Goal: Task Accomplishment & Management: Complete application form

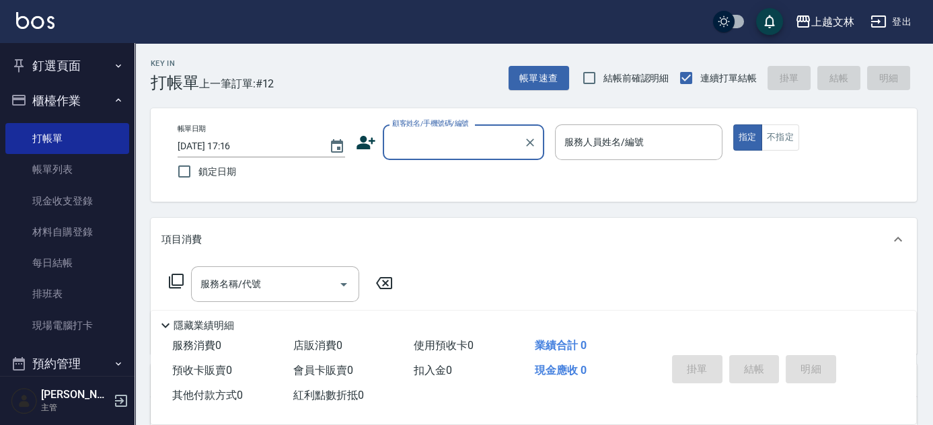
scroll to position [32, 0]
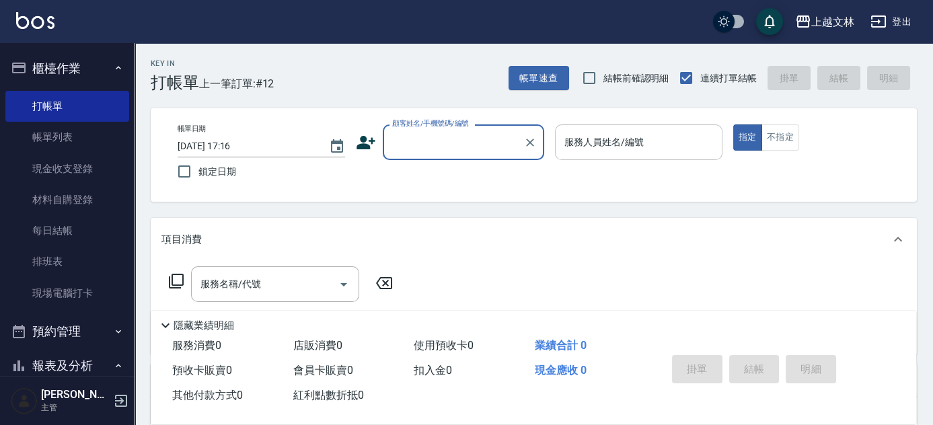
click at [598, 153] on input "服務人員姓名/編號" at bounding box center [638, 142] width 155 height 24
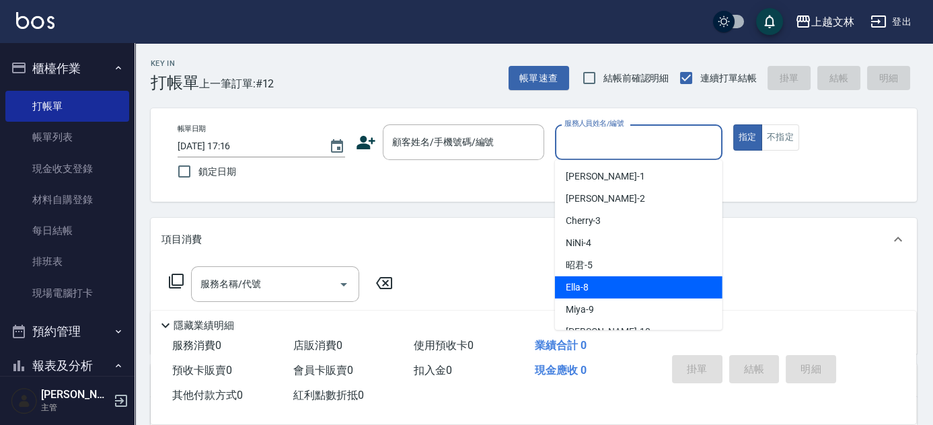
click at [578, 292] on span "Ella -8" at bounding box center [577, 287] width 23 height 14
type input "Ella-8"
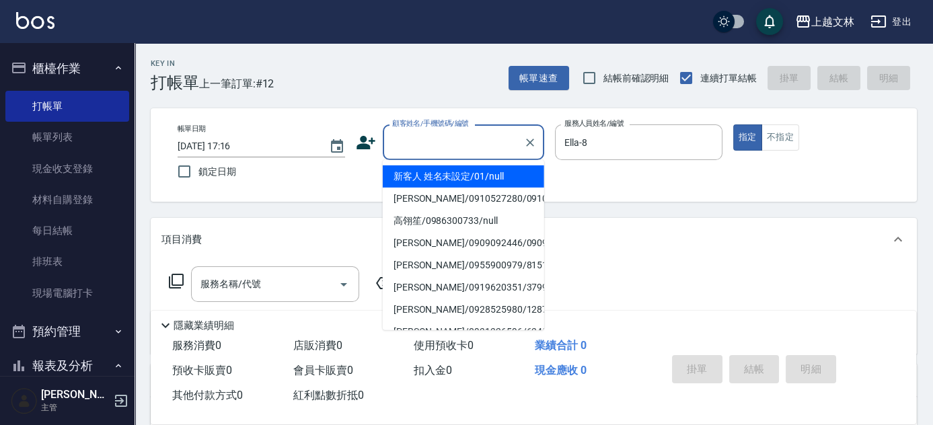
click at [472, 151] on input "顧客姓名/手機號碼/編號" at bounding box center [453, 142] width 129 height 24
click at [466, 180] on li "新客人 姓名未設定/01/null" at bounding box center [463, 176] width 161 height 22
type input "新客人 姓名未設定/01/null"
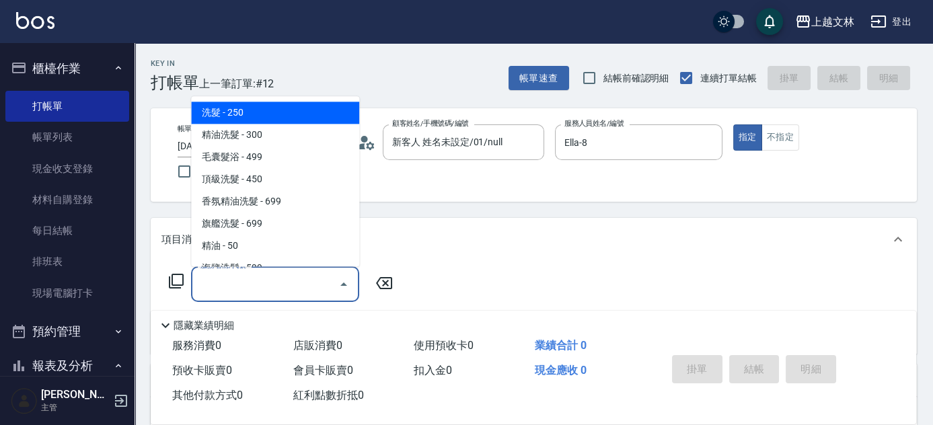
click at [292, 283] on input "服務名稱/代號" at bounding box center [265, 284] width 136 height 24
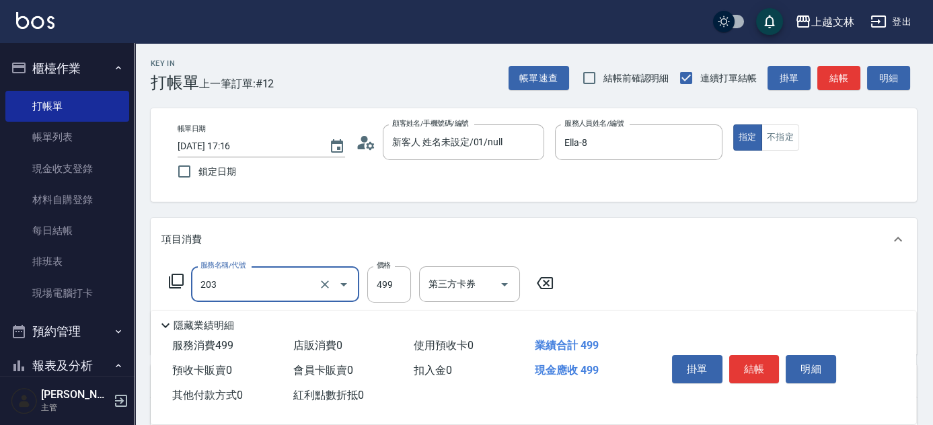
type input "B級洗+剪(203)"
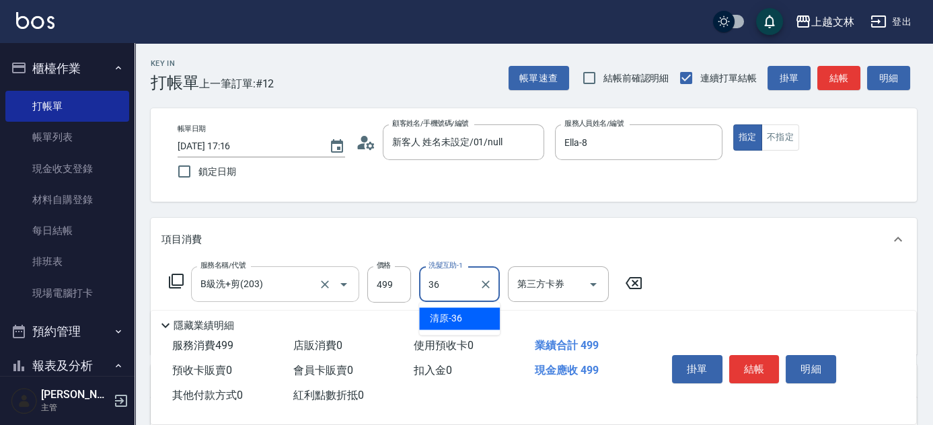
type input "清原-36"
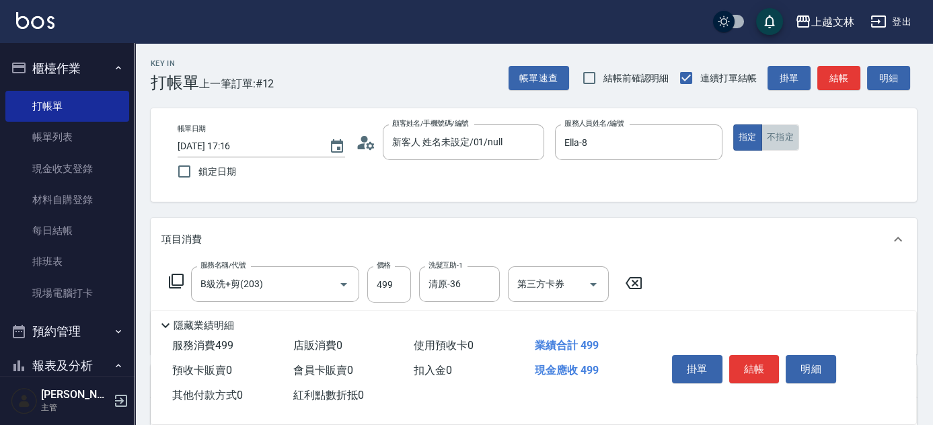
drag, startPoint x: 771, startPoint y: 132, endPoint x: 783, endPoint y: 112, distance: 23.9
click at [771, 132] on button "不指定" at bounding box center [780, 137] width 38 height 26
click at [842, 73] on button "結帳" at bounding box center [838, 78] width 43 height 25
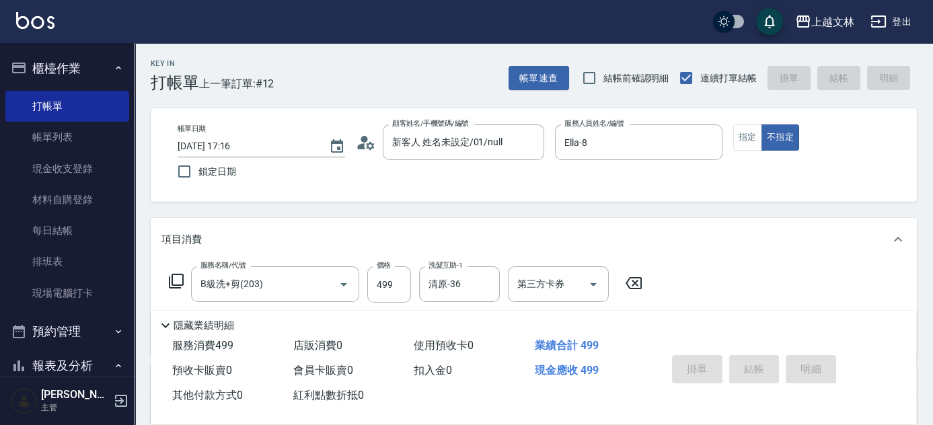
type input "[DATE] 18:15"
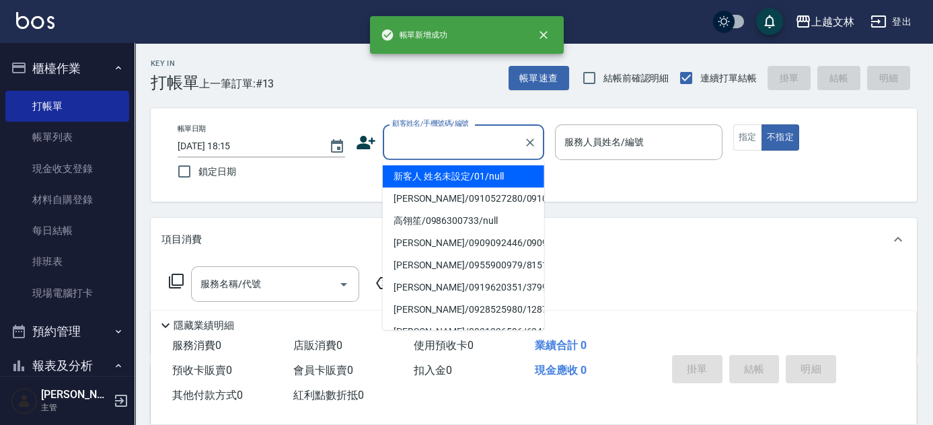
click at [482, 141] on input "顧客姓名/手機號碼/編號" at bounding box center [453, 142] width 129 height 24
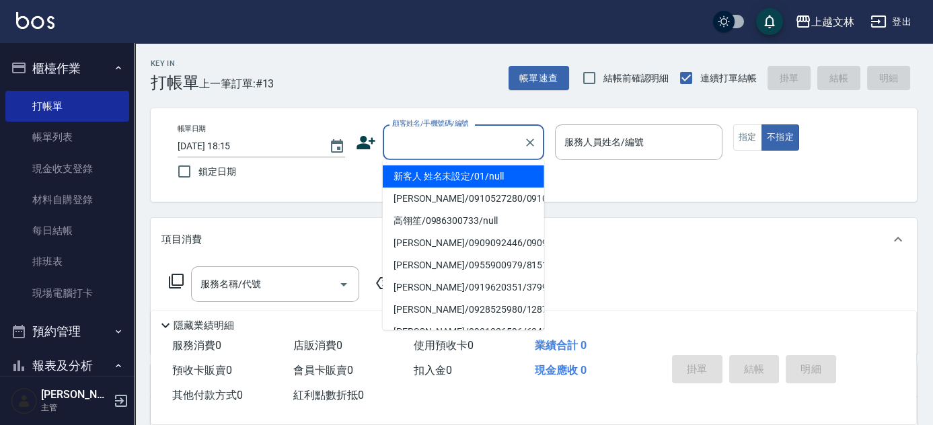
click at [476, 180] on li "新客人 姓名未設定/01/null" at bounding box center [463, 176] width 161 height 22
type input "新客人 姓名未設定/01/null"
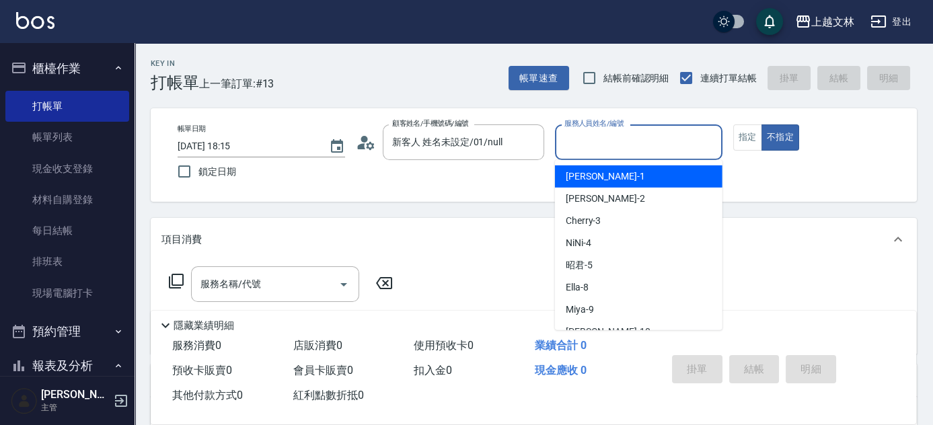
click at [587, 145] on input "服務人員姓名/編號" at bounding box center [638, 142] width 155 height 24
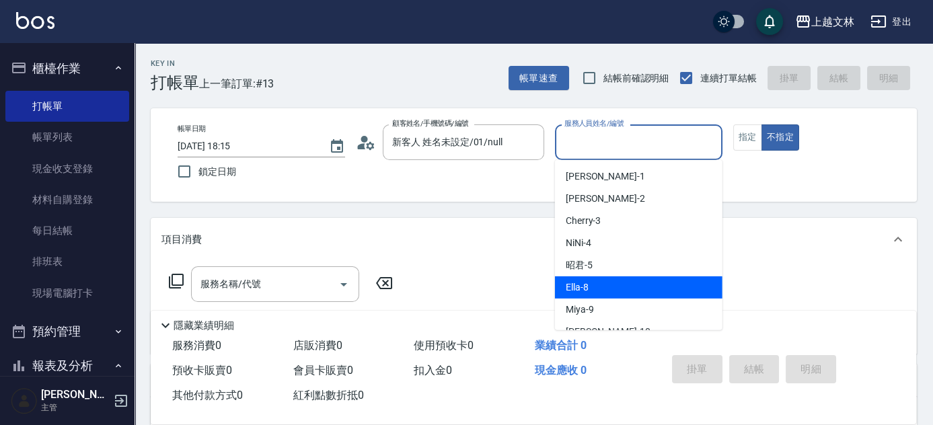
click at [579, 281] on span "Ella -8" at bounding box center [577, 287] width 23 height 14
type input "Ella-8"
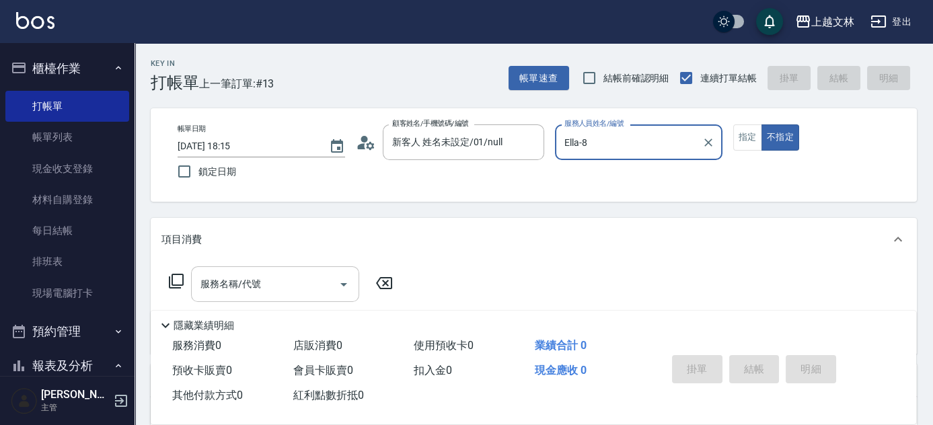
click at [298, 286] on input "服務名稱/代號" at bounding box center [265, 284] width 136 height 24
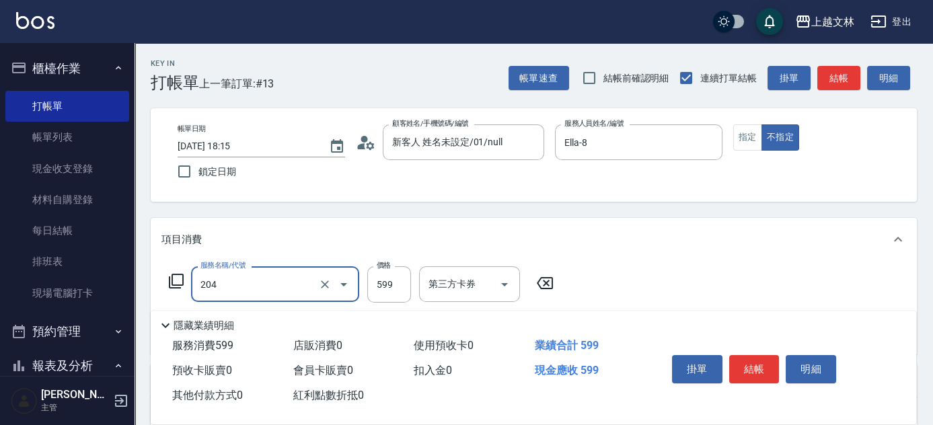
type input "A級洗+剪(204)"
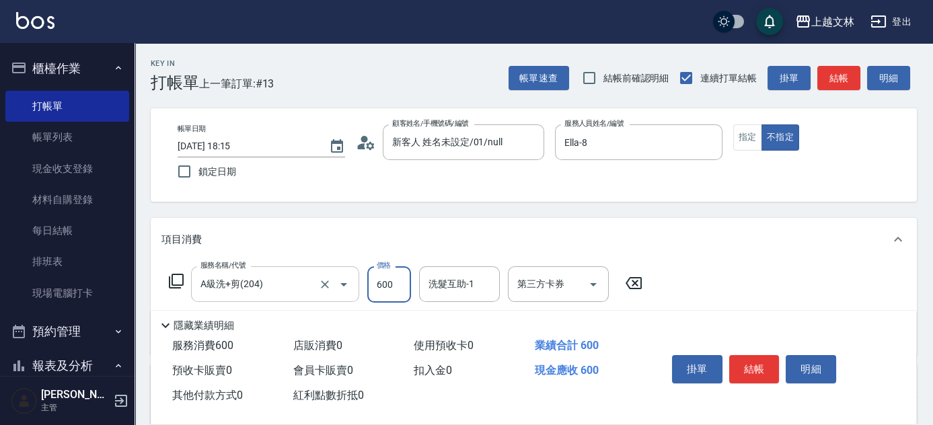
type input "600"
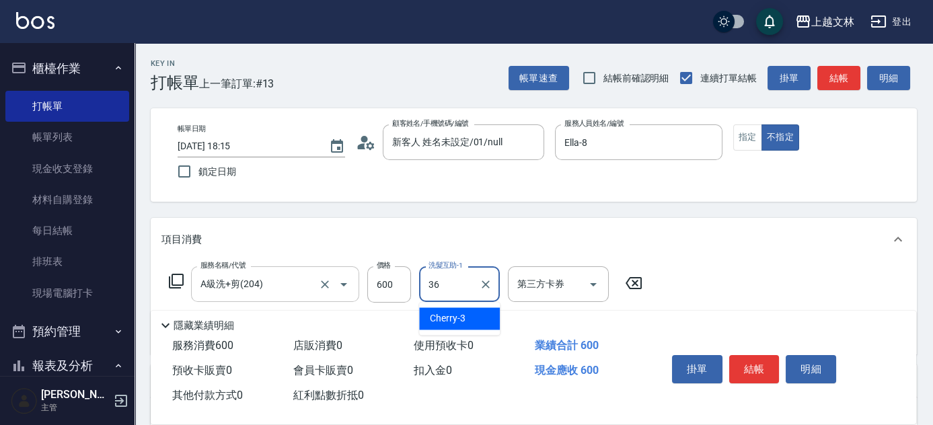
type input "清原-36"
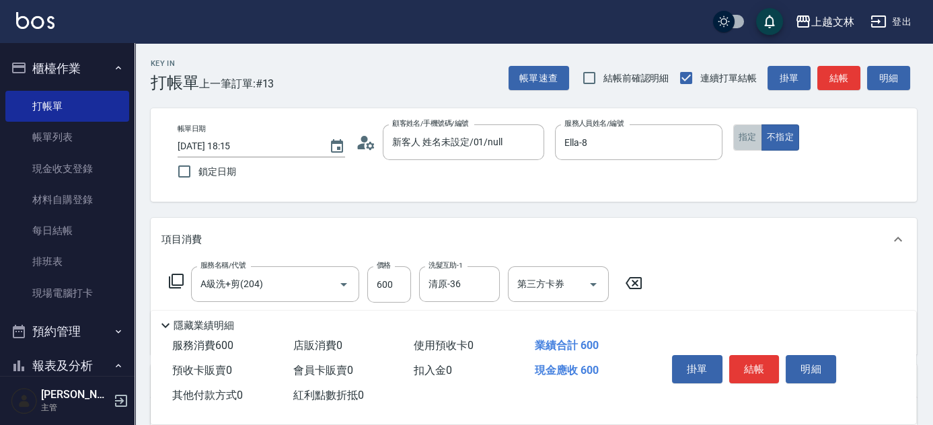
click at [746, 139] on button "指定" at bounding box center [747, 137] width 29 height 26
click at [840, 78] on button "結帳" at bounding box center [838, 78] width 43 height 25
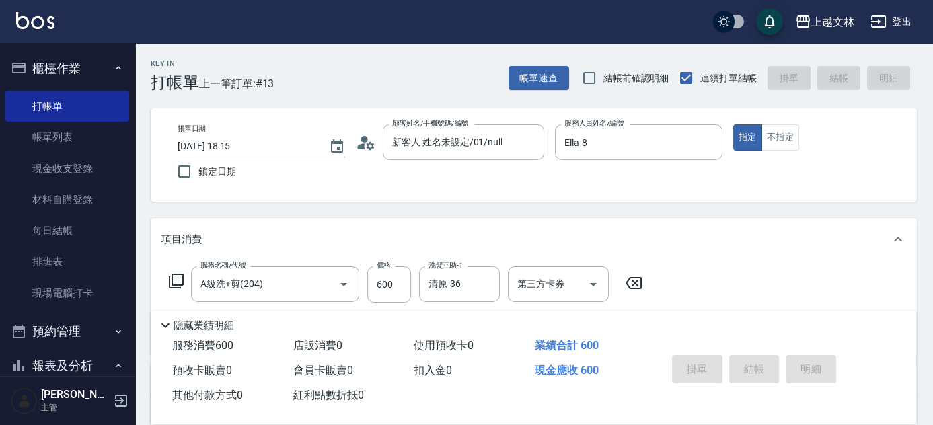
type input "[DATE] 18:16"
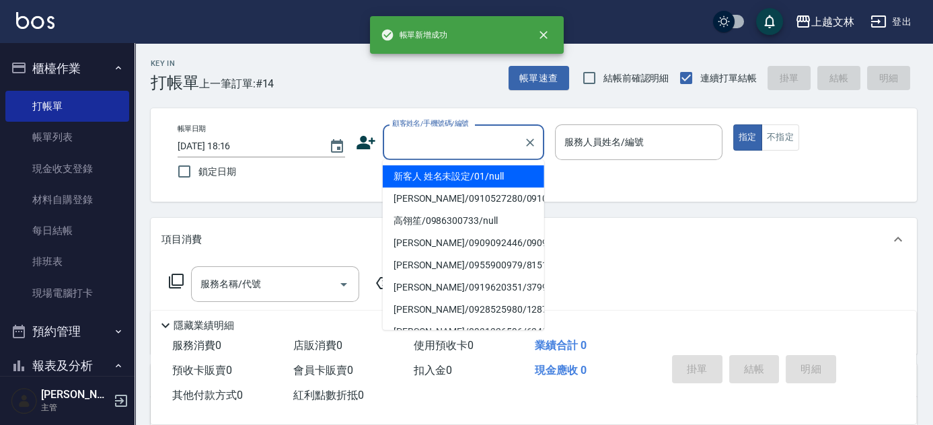
click at [477, 143] on input "顧客姓名/手機號碼/編號" at bounding box center [453, 142] width 129 height 24
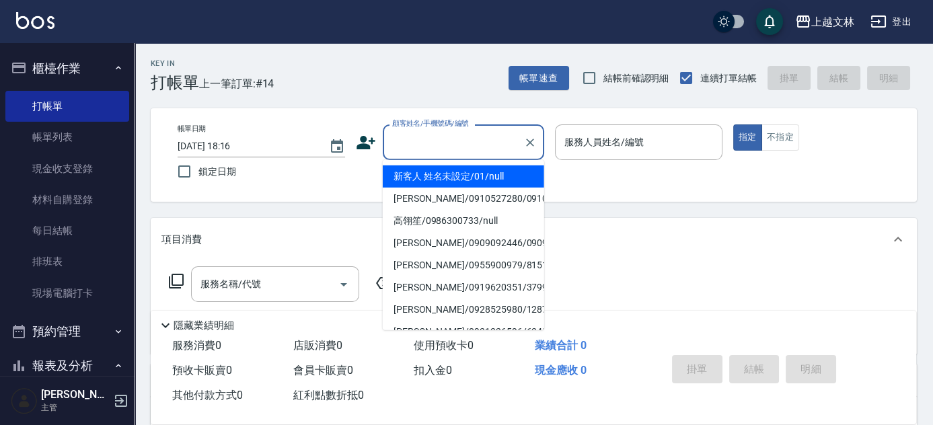
drag, startPoint x: 471, startPoint y: 180, endPoint x: 539, endPoint y: 165, distance: 70.3
click at [471, 180] on li "新客人 姓名未設定/01/null" at bounding box center [463, 176] width 161 height 22
type input "新客人 姓名未設定/01/null"
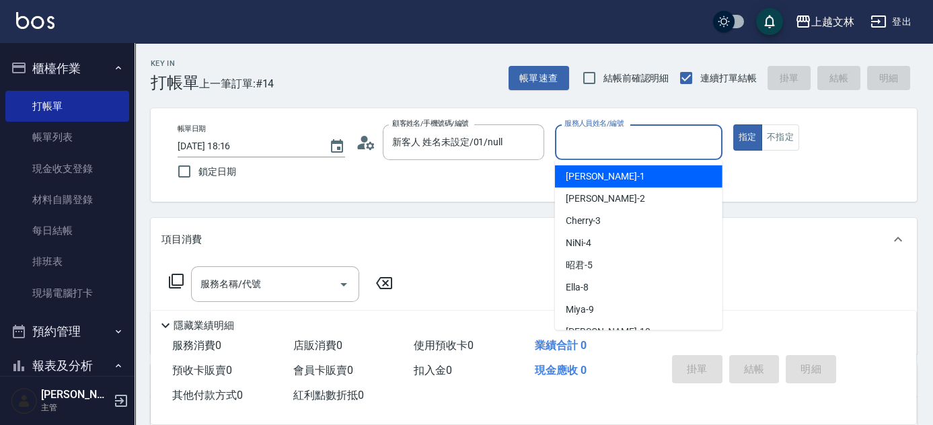
click at [579, 146] on input "服務人員姓名/編號" at bounding box center [638, 142] width 155 height 24
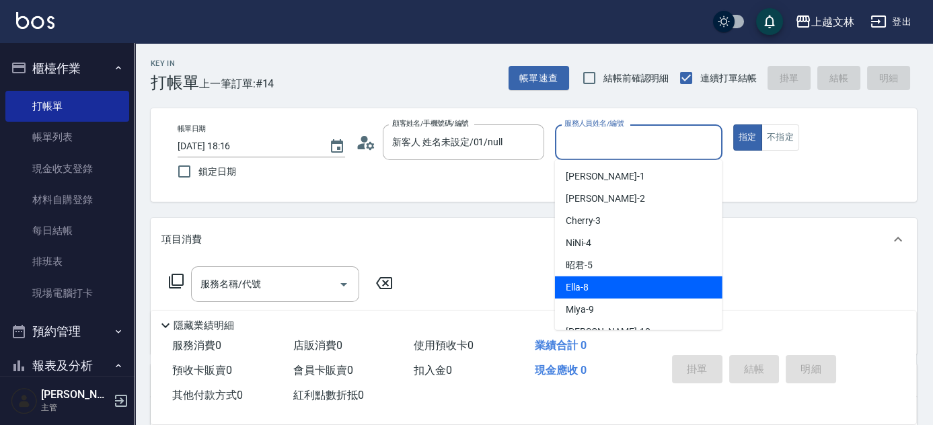
click at [576, 288] on span "Ella -8" at bounding box center [577, 287] width 23 height 14
type input "Ella-8"
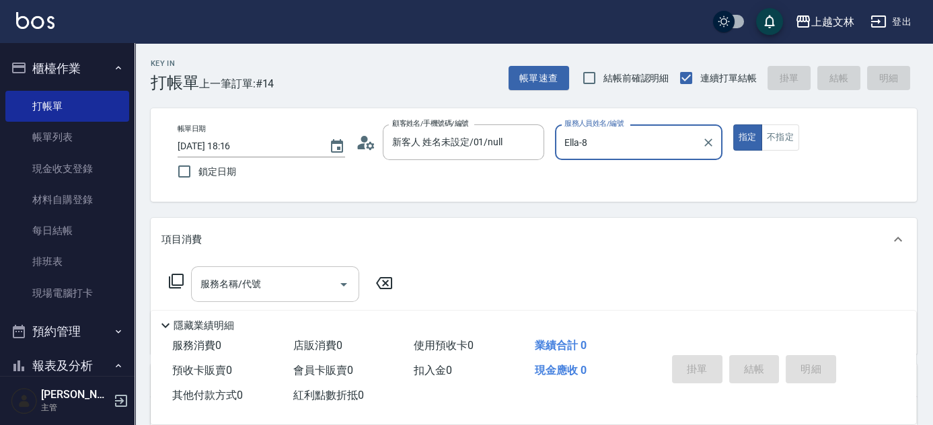
click at [335, 290] on div at bounding box center [343, 284] width 20 height 36
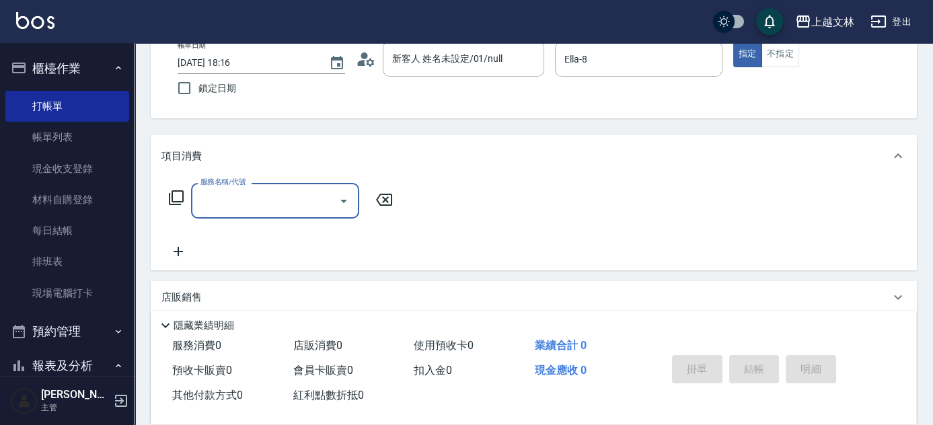
scroll to position [88, 0]
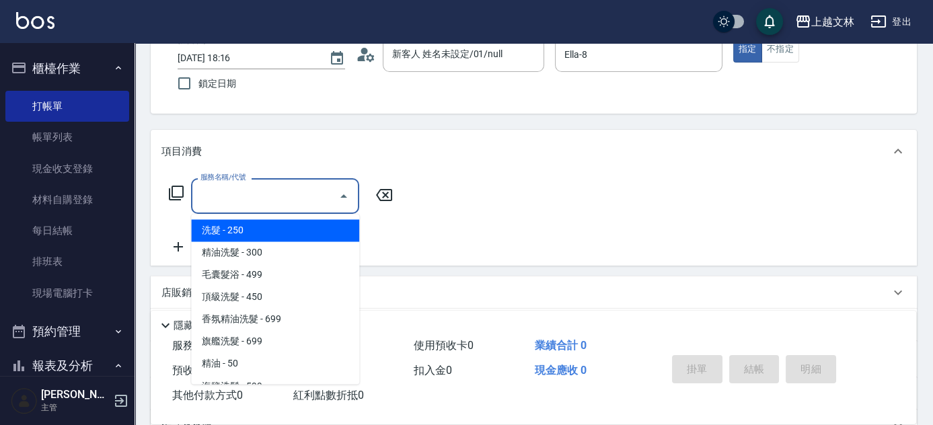
click at [253, 190] on input "服務名稱/代號" at bounding box center [265, 196] width 136 height 24
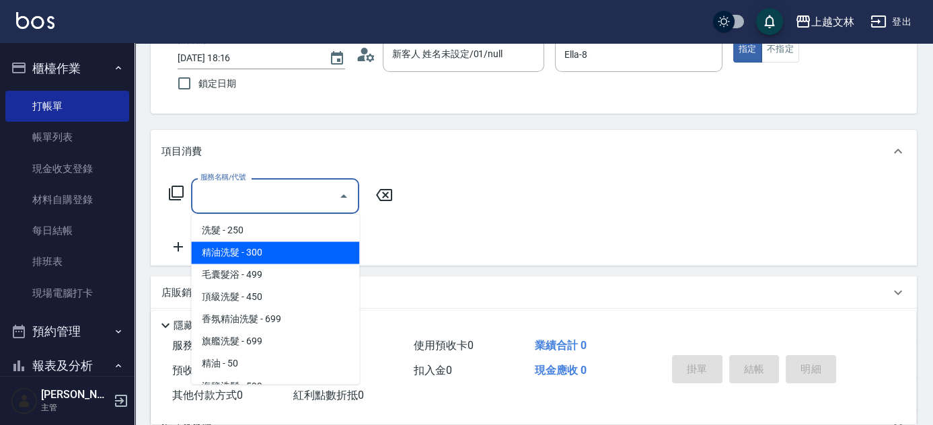
drag, startPoint x: 248, startPoint y: 254, endPoint x: 266, endPoint y: 254, distance: 18.2
click at [250, 255] on span "精油洗髮 - 300" at bounding box center [275, 252] width 168 height 22
type input "精油洗髮(102)"
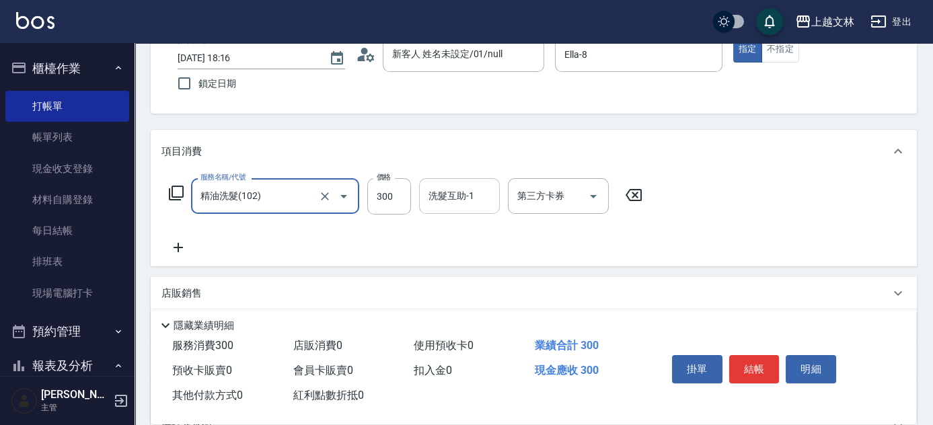
click at [434, 200] on div "洗髮互助-1 洗髮互助-1" at bounding box center [459, 196] width 81 height 36
click at [795, 45] on button "不指定" at bounding box center [780, 49] width 38 height 26
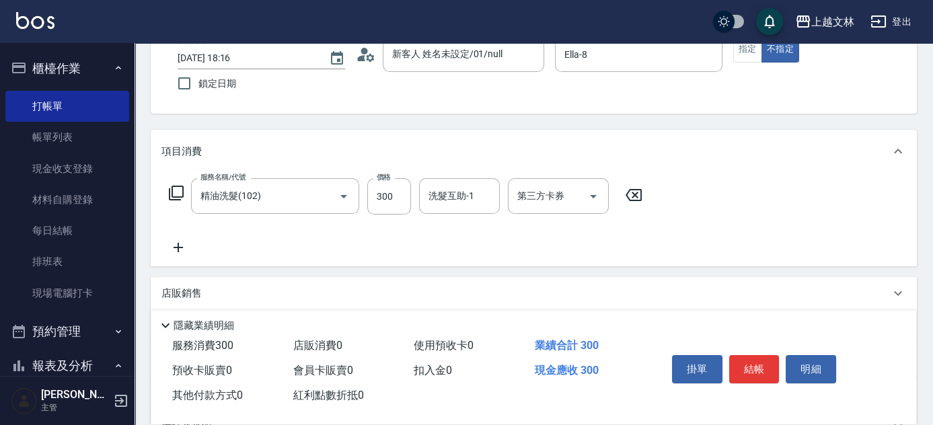
click at [754, 367] on button "結帳" at bounding box center [754, 369] width 50 height 28
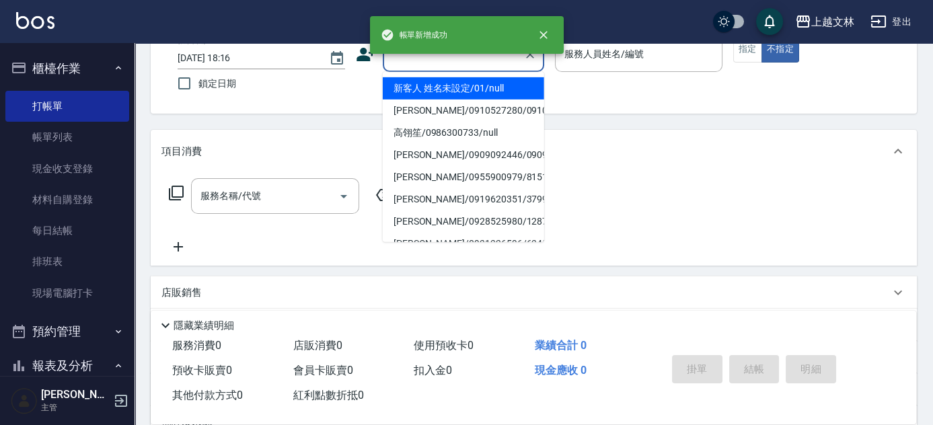
click at [447, 65] on input "顧客姓名/手機號碼/編號" at bounding box center [453, 54] width 129 height 24
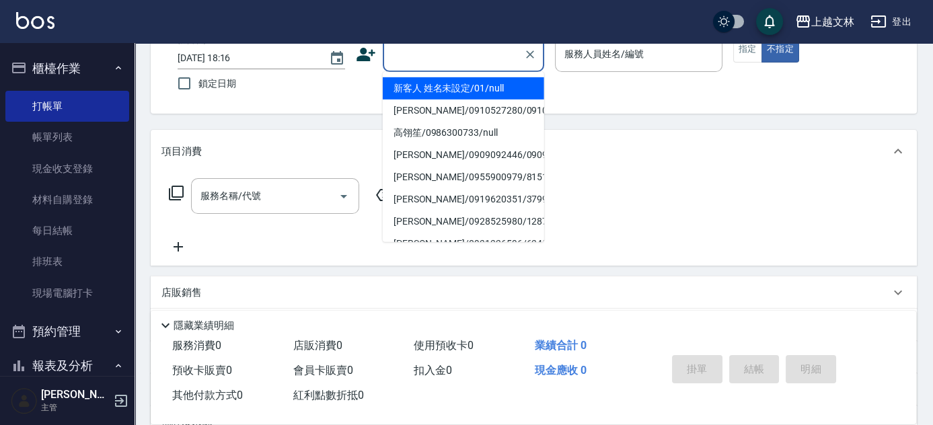
drag, startPoint x: 450, startPoint y: 94, endPoint x: 582, endPoint y: 78, distance: 132.8
click at [451, 94] on li "新客人 姓名未設定/01/null" at bounding box center [463, 88] width 161 height 22
type input "新客人 姓名未設定/01/null"
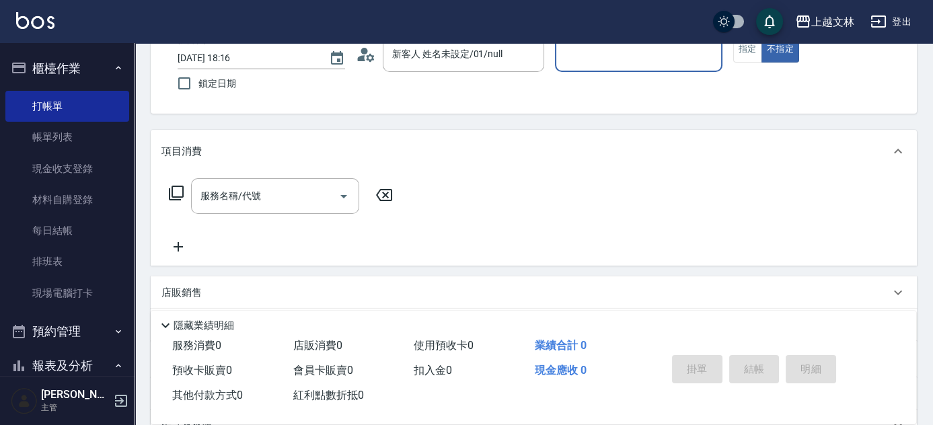
click at [584, 50] on input "服務人員姓名/編號" at bounding box center [638, 54] width 155 height 24
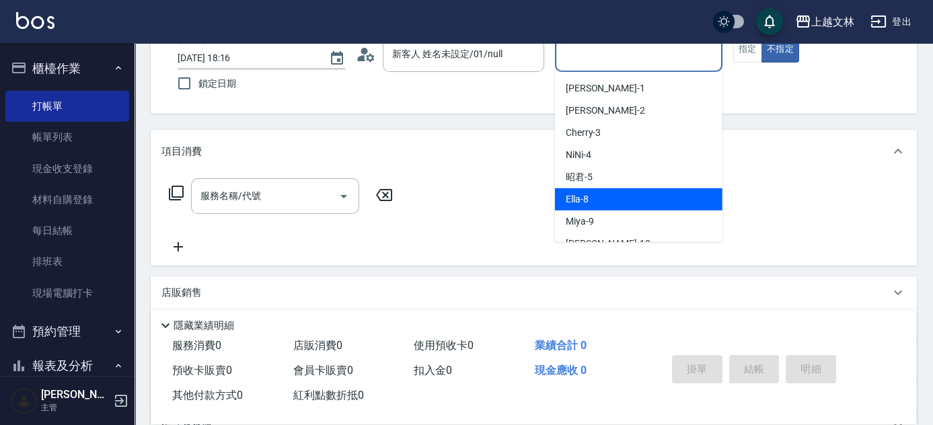
click at [578, 190] on div "Ella -8" at bounding box center [638, 199] width 167 height 22
type input "Ella-8"
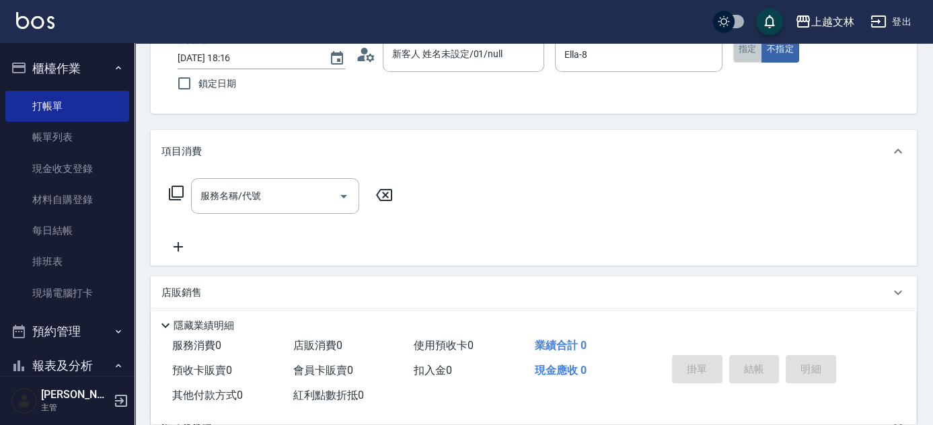
click at [748, 52] on button "指定" at bounding box center [747, 49] width 29 height 26
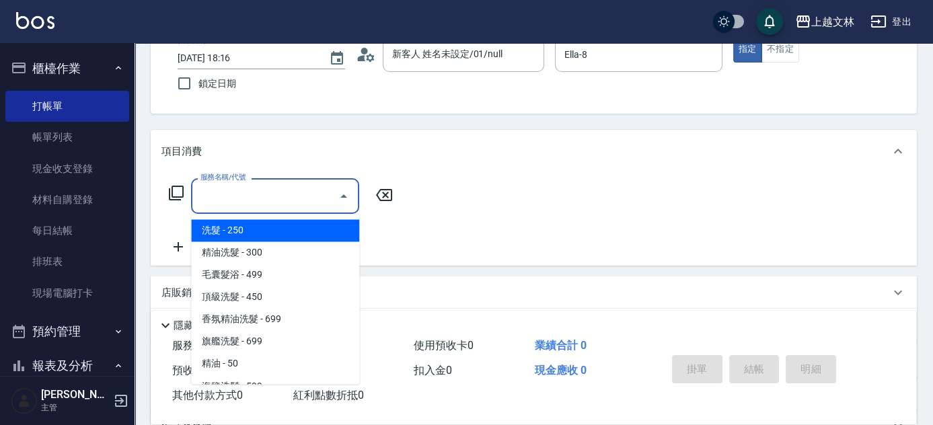
drag, startPoint x: 221, startPoint y: 189, endPoint x: 194, endPoint y: 148, distance: 49.4
click at [229, 189] on div "服務名稱/代號 服務名稱/代號" at bounding box center [275, 196] width 168 height 36
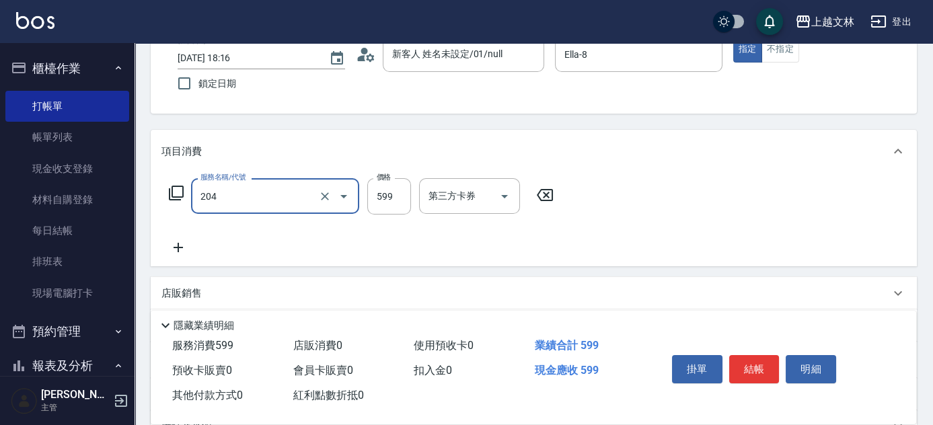
type input "A級洗+剪(204)"
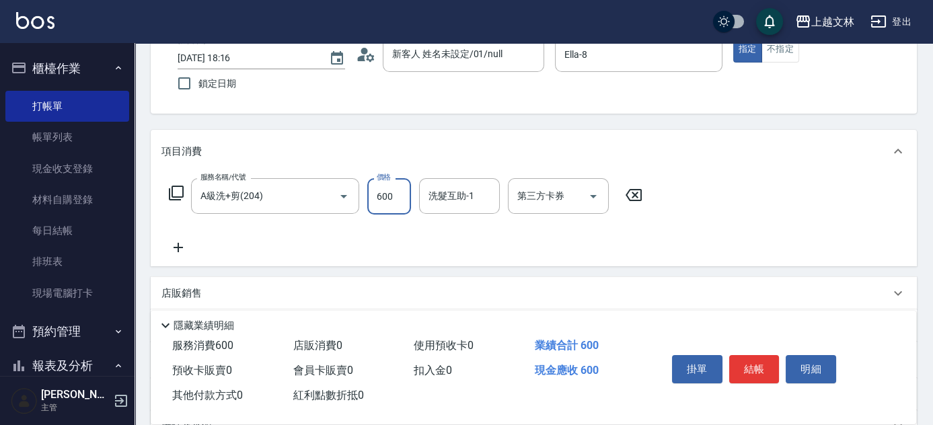
type input "600"
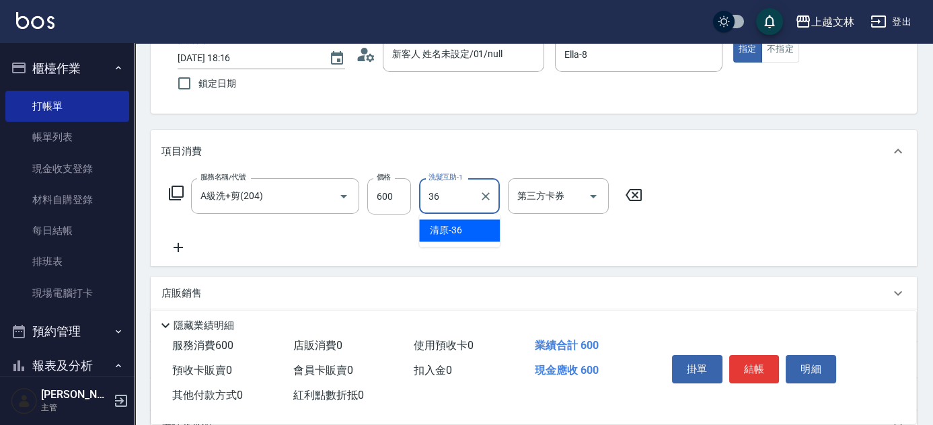
type input "清原-36"
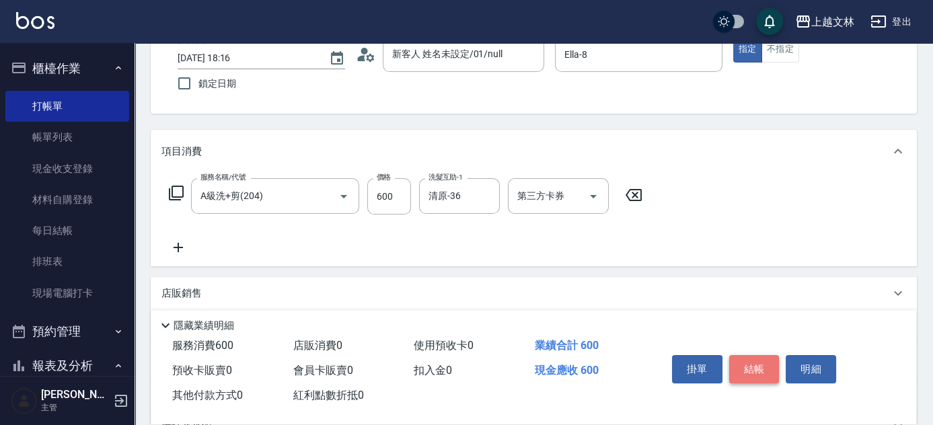
click at [755, 369] on button "結帳" at bounding box center [754, 369] width 50 height 28
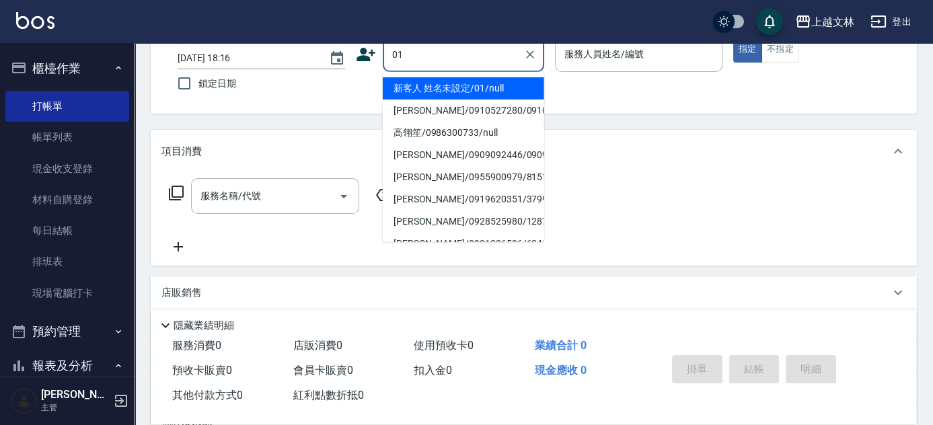
click at [733, 36] on button "指定" at bounding box center [747, 49] width 29 height 26
type input "新客人 姓名未設定/01/null"
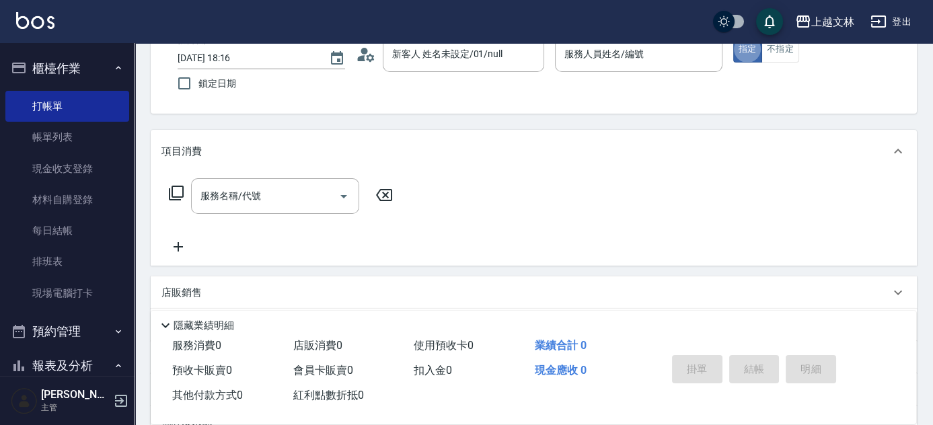
type button "true"
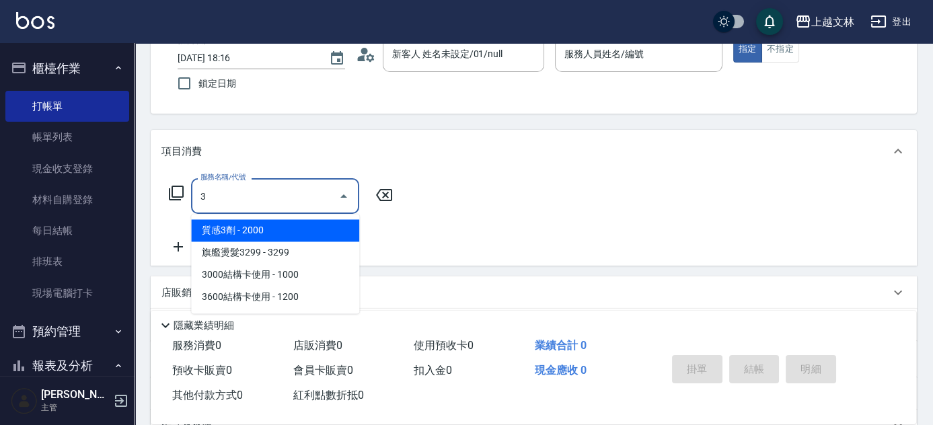
type input "3"
click at [603, 49] on div "服務人員姓名/編號 服務人員姓名/編號" at bounding box center [638, 54] width 167 height 36
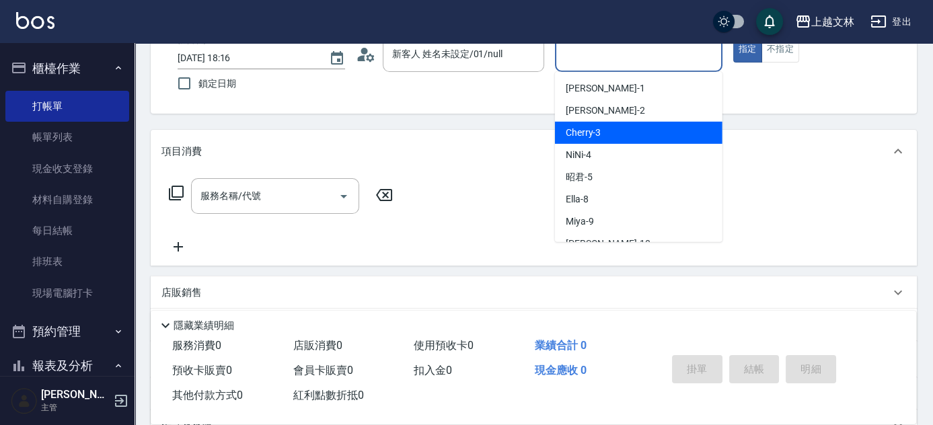
click at [606, 125] on div "Cherry -3" at bounding box center [638, 133] width 167 height 22
type input "Cherry-3"
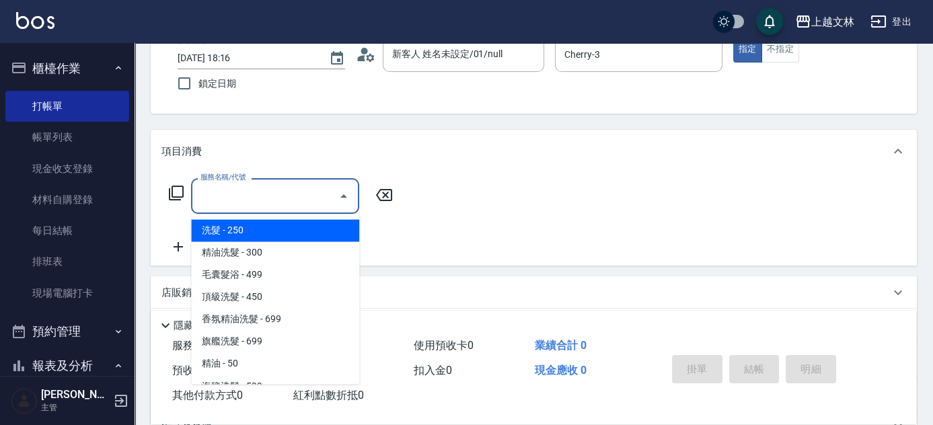
click at [269, 206] on input "服務名稱/代號" at bounding box center [265, 196] width 136 height 24
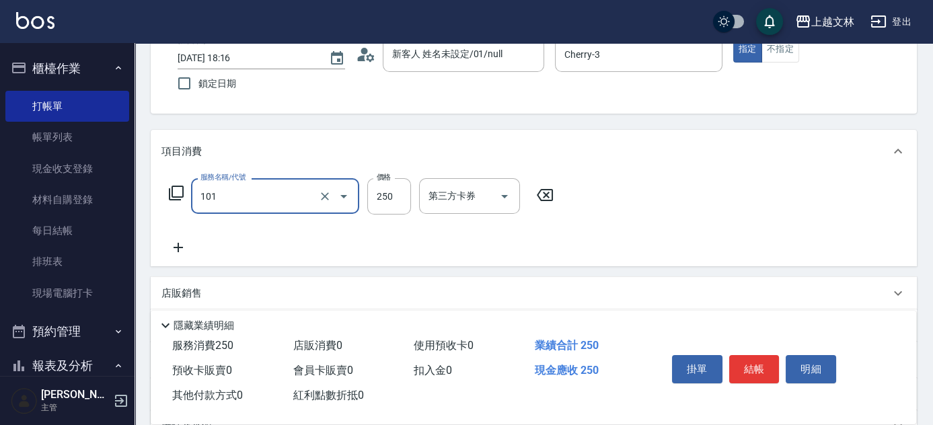
type input "洗髮(101)"
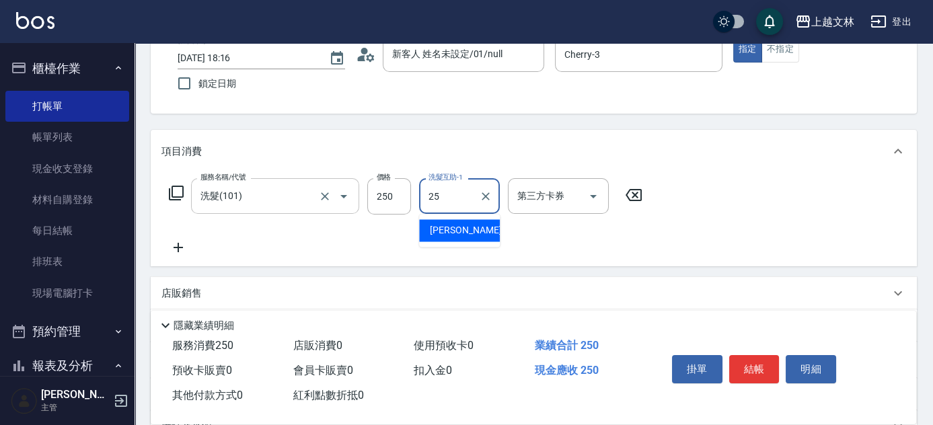
type input "牛牛-25"
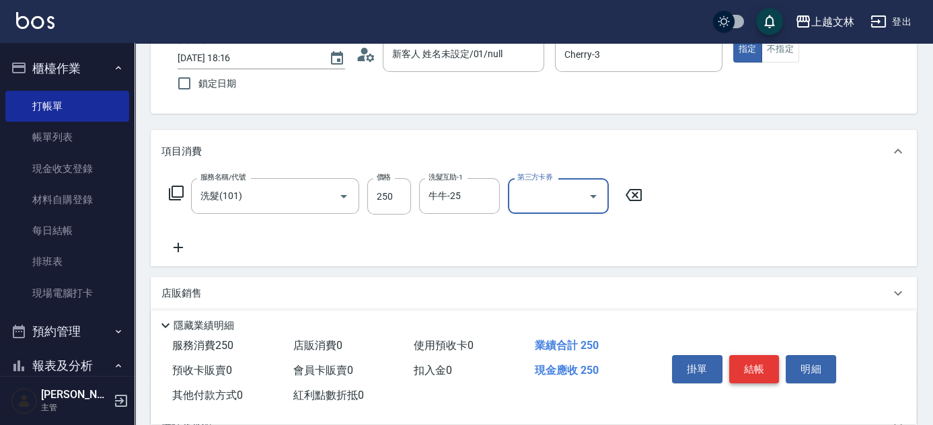
click at [763, 362] on button "結帳" at bounding box center [754, 369] width 50 height 28
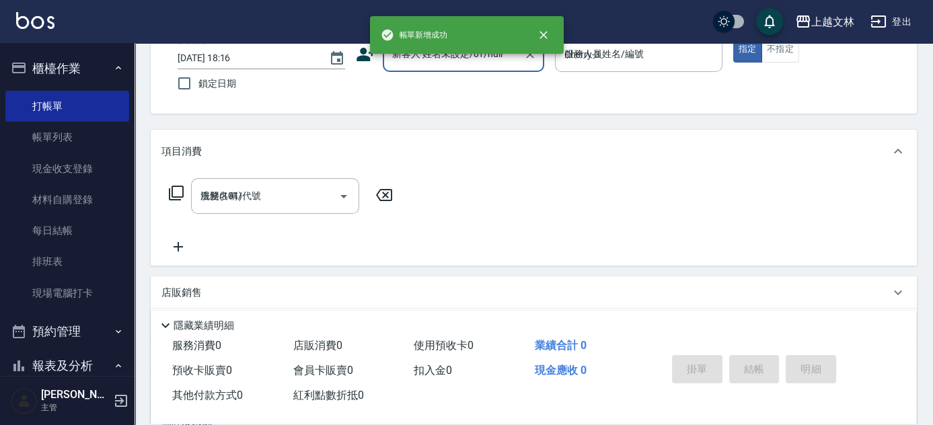
type input "[DATE] 18:17"
